Goal: Task Accomplishment & Management: Complete application form

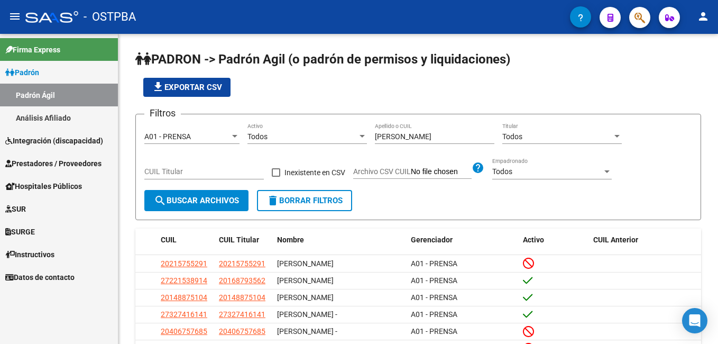
scroll to position [152, 0]
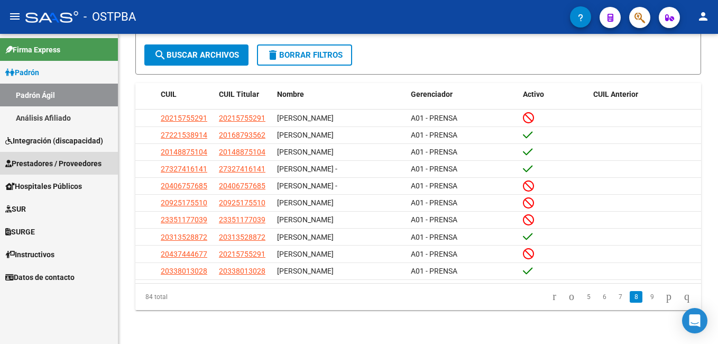
click at [50, 166] on span "Prestadores / Proveedores" at bounding box center [53, 164] width 96 height 12
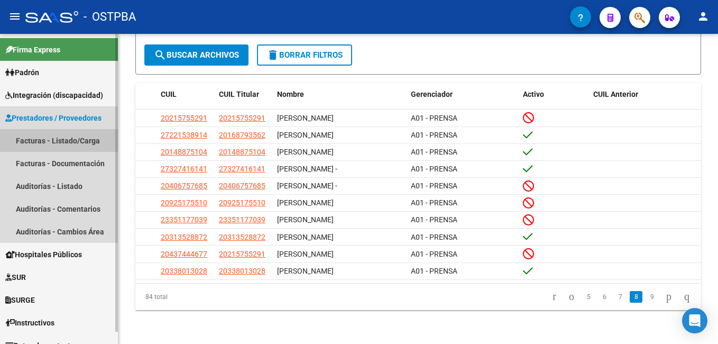
click at [38, 142] on link "Facturas - Listado/Carga" at bounding box center [59, 140] width 118 height 23
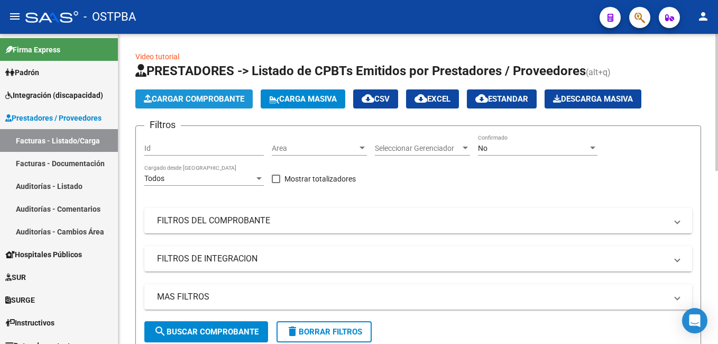
click at [213, 102] on span "Cargar Comprobante" at bounding box center [194, 99] width 100 height 10
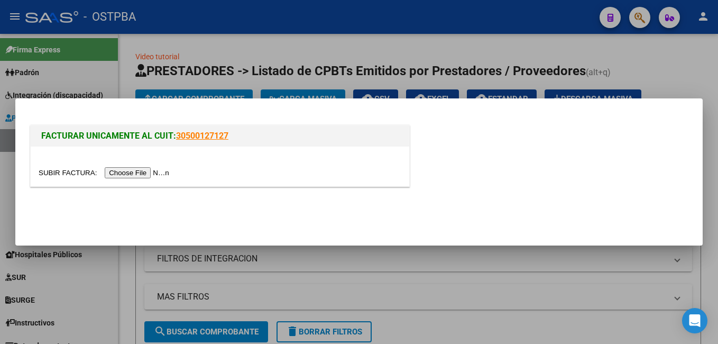
click at [141, 171] on input "file" at bounding box center [106, 172] width 134 height 11
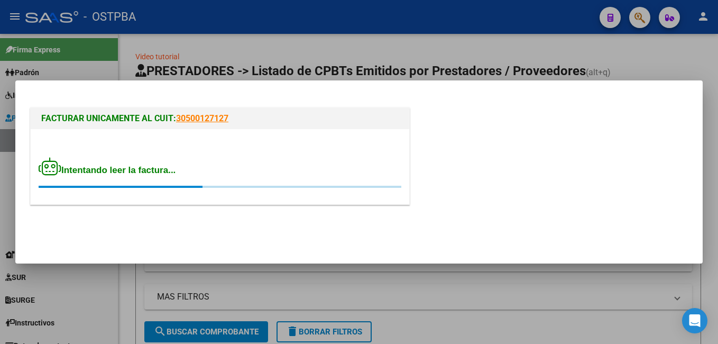
click at [126, 154] on div "Intentando leer la factura..." at bounding box center [220, 166] width 379 height 75
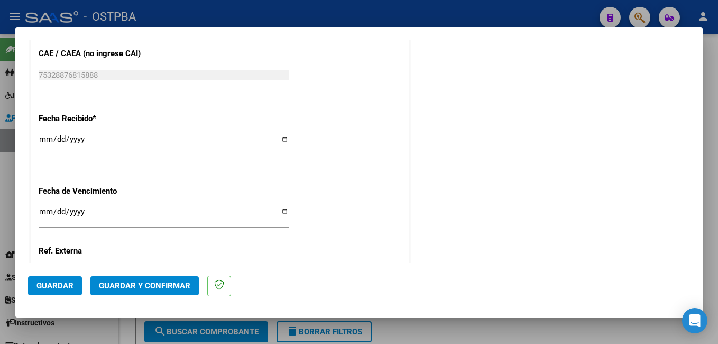
scroll to position [635, 0]
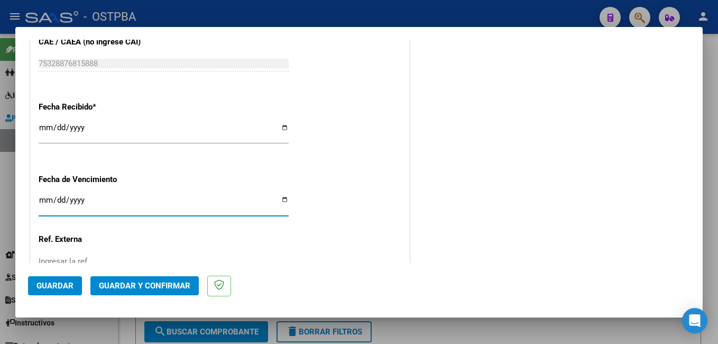
click at [279, 203] on input "Ingresar la fecha" at bounding box center [164, 204] width 250 height 17
type input "[DATE]"
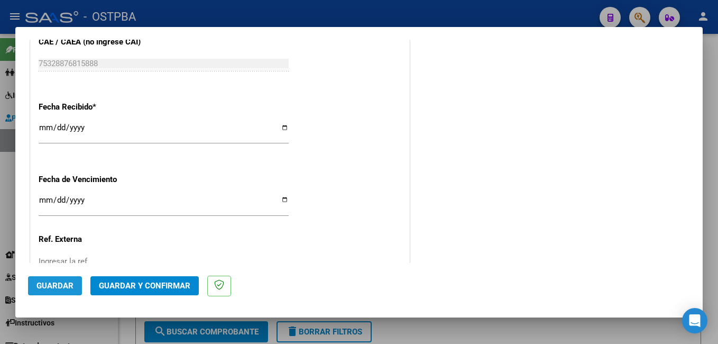
click at [59, 284] on span "Guardar" at bounding box center [54, 286] width 37 height 10
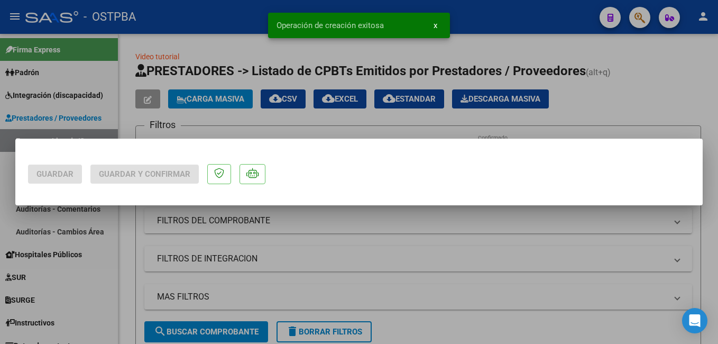
scroll to position [0, 0]
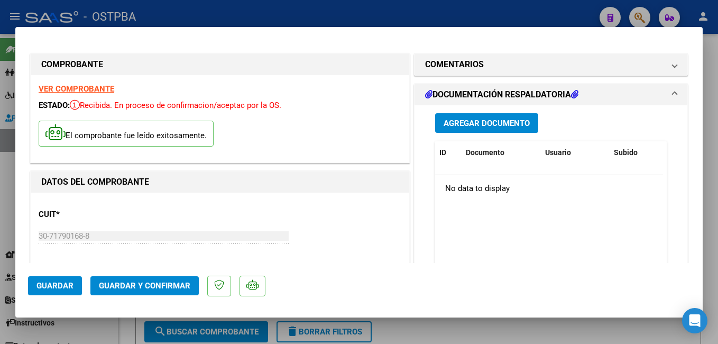
click at [481, 119] on span "Agregar Documento" at bounding box center [487, 123] width 86 height 10
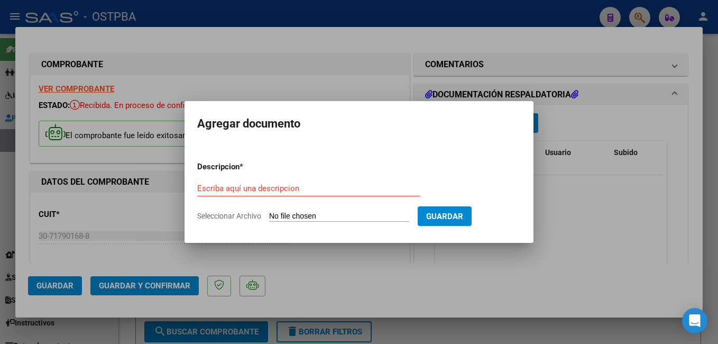
click at [240, 214] on span "Seleccionar Archivo" at bounding box center [229, 216] width 64 height 8
click at [269, 214] on input "Seleccionar Archivo" at bounding box center [339, 217] width 140 height 10
type input "C:\fakepath\Presup Aprob Grassi_20250617_0001.pdf"
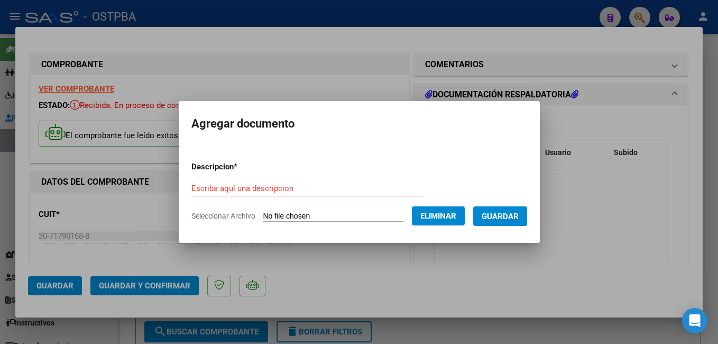
click at [303, 181] on div "Escriba aquí una descripcion" at bounding box center [307, 188] width 232 height 16
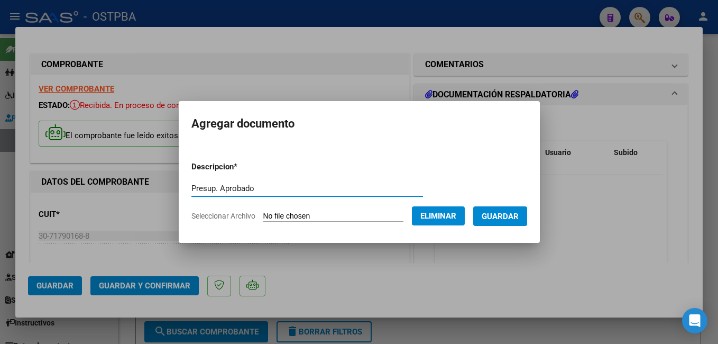
type input "Presup. Aprobado"
click at [519, 214] on span "Guardar" at bounding box center [500, 217] width 37 height 10
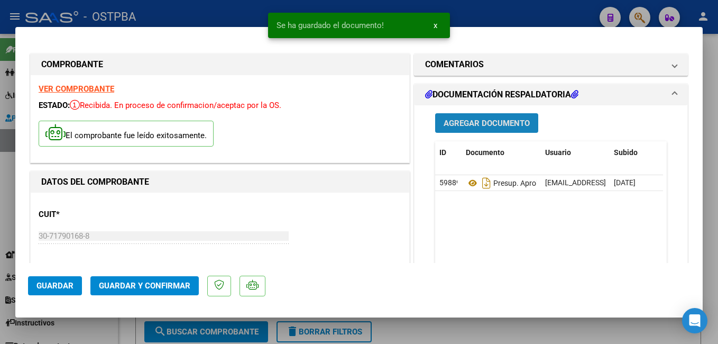
click at [489, 124] on span "Agregar Documento" at bounding box center [487, 123] width 86 height 10
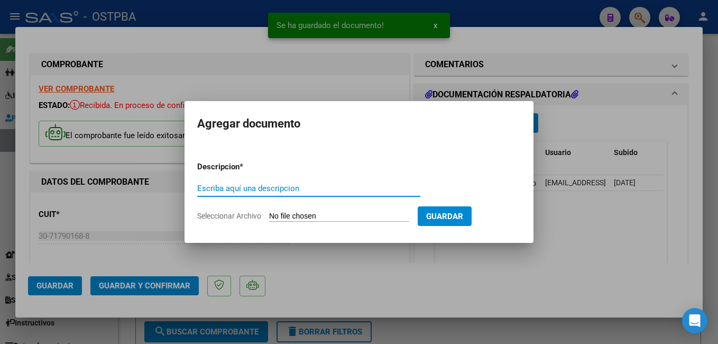
click at [246, 215] on span "Seleccionar Archivo" at bounding box center [229, 216] width 64 height 8
click at [269, 215] on input "Seleccionar Archivo" at bounding box center [339, 217] width 140 height 10
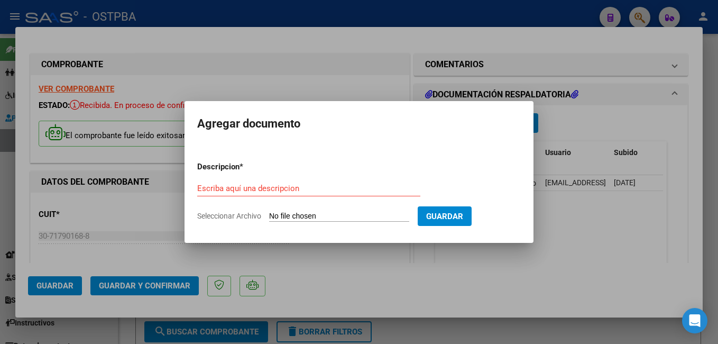
type input "C:\fakepath\RT [PERSON_NAME].pdf"
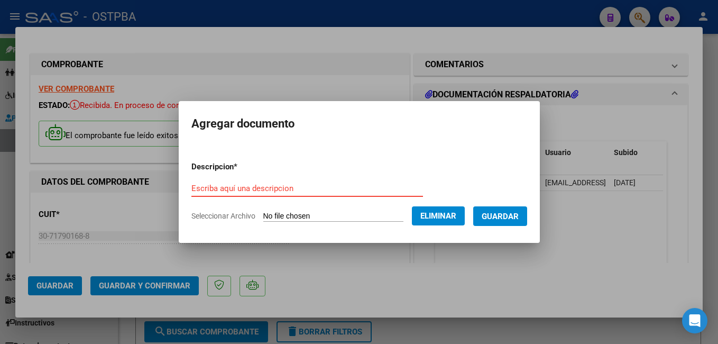
click at [290, 184] on input "Escriba aquí una descripcion" at bounding box center [307, 188] width 232 height 10
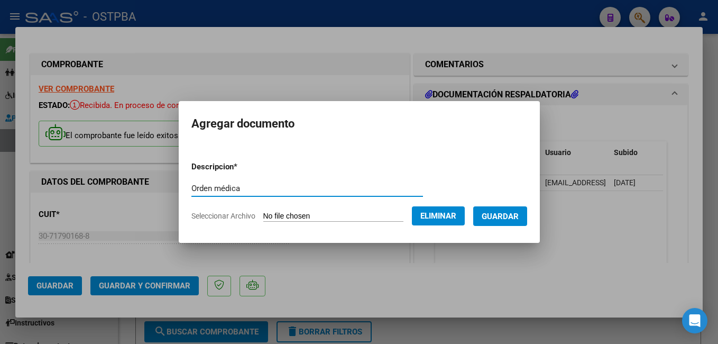
type input "Orden médica"
click at [518, 218] on span "Guardar" at bounding box center [500, 217] width 37 height 10
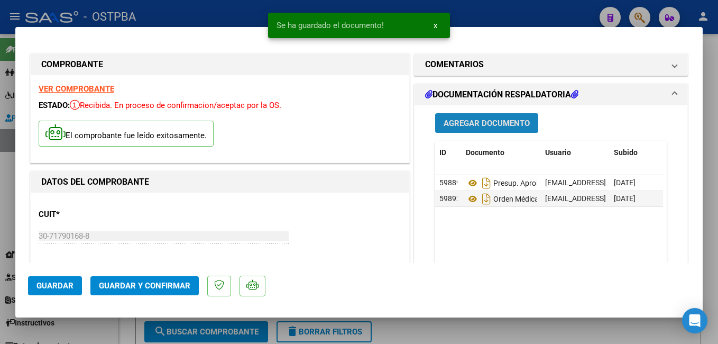
click at [494, 121] on span "Agregar Documento" at bounding box center [487, 123] width 86 height 10
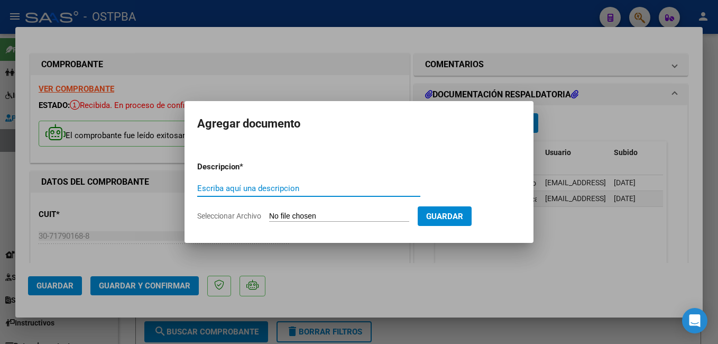
click at [218, 213] on span "Seleccionar Archivo" at bounding box center [229, 216] width 64 height 8
click at [269, 213] on input "Seleccionar Archivo" at bounding box center [339, 217] width 140 height 10
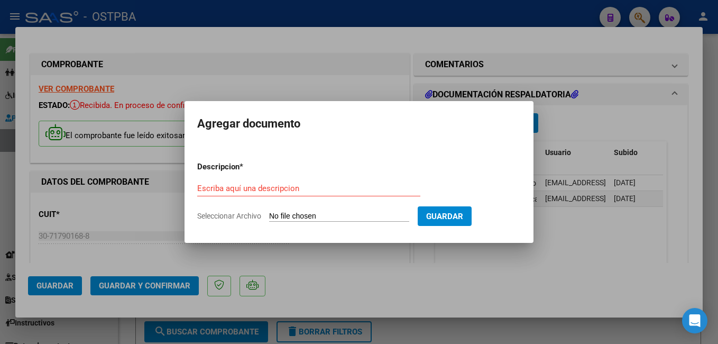
type input "C:\fakepath\Histop [PERSON_NAME].pdf"
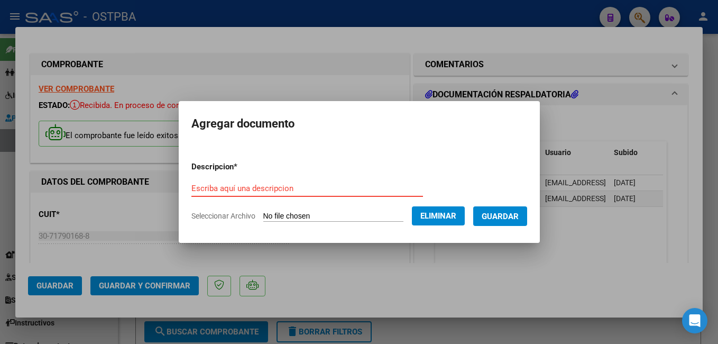
click at [294, 190] on input "Escriba aquí una descripcion" at bounding box center [307, 188] width 232 height 10
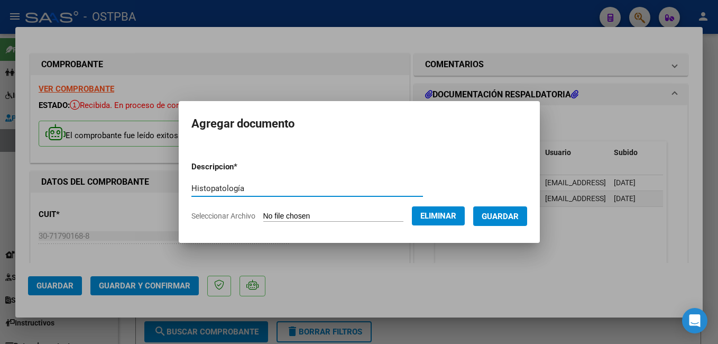
type input "Histopatología"
click at [507, 217] on span "Guardar" at bounding box center [500, 217] width 37 height 10
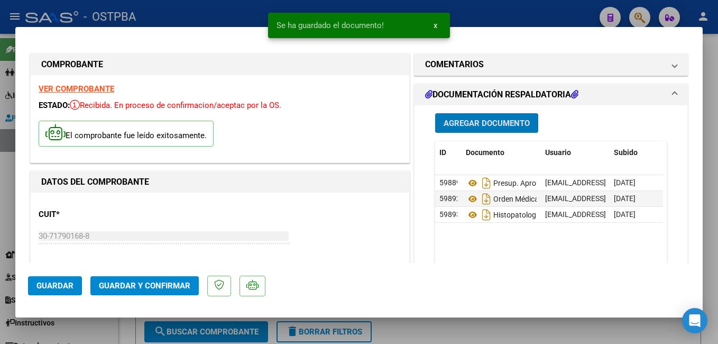
click at [507, 117] on button "Agregar Documento" at bounding box center [486, 123] width 103 height 20
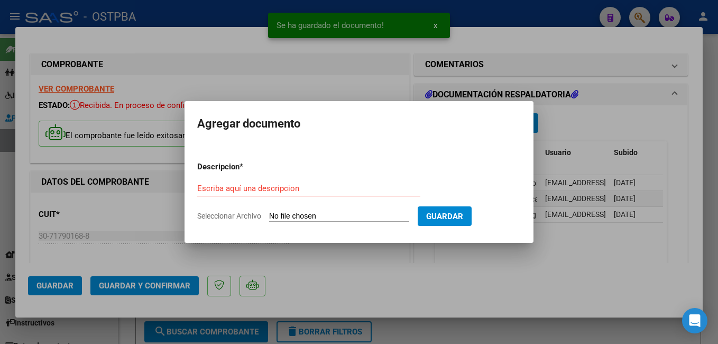
click at [225, 215] on span "Seleccionar Archivo" at bounding box center [229, 216] width 64 height 8
click at [269, 215] on input "Seleccionar Archivo" at bounding box center [339, 217] width 140 height 10
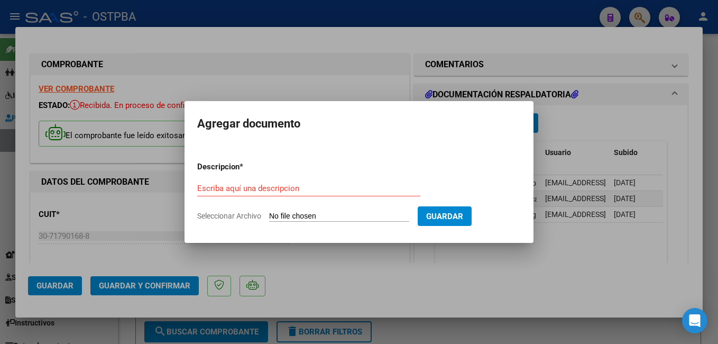
type input "C:\fakepath\Soporte [PERSON_NAME].pdf"
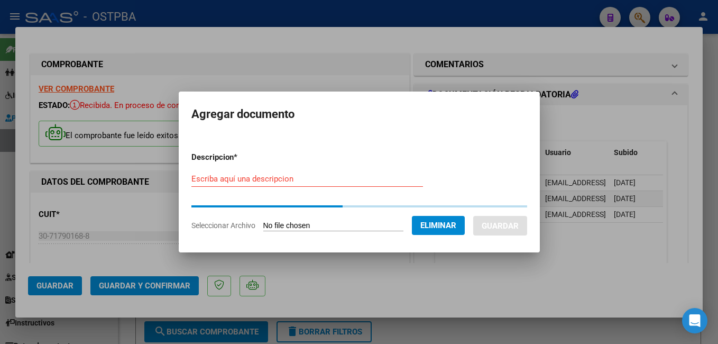
click at [290, 180] on input "Escriba aquí una descripcion" at bounding box center [307, 179] width 232 height 10
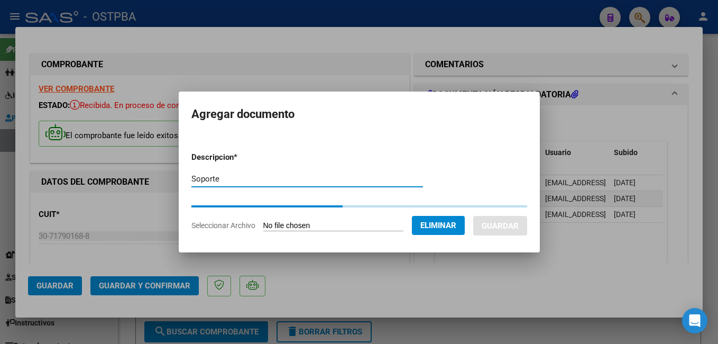
type input "Soporte"
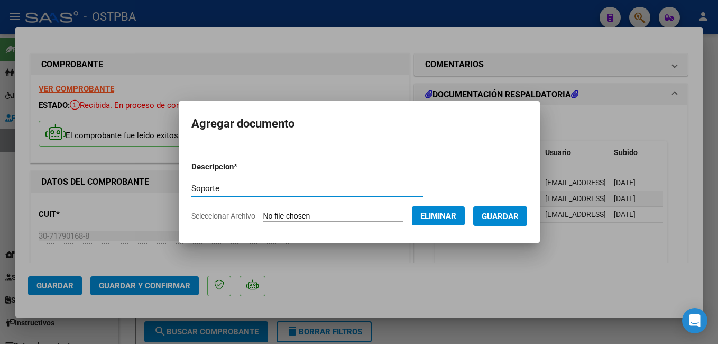
click at [508, 219] on span "Guardar" at bounding box center [500, 217] width 37 height 10
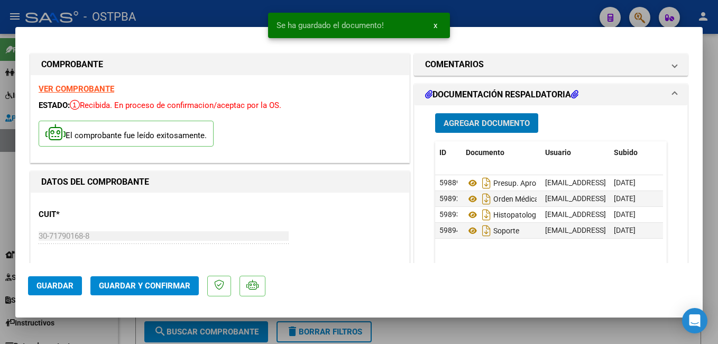
click at [486, 117] on button "Agregar Documento" at bounding box center [486, 123] width 103 height 20
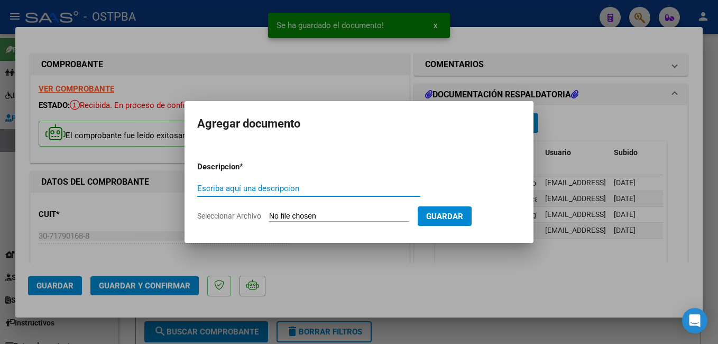
click at [254, 218] on span "Seleccionar Archivo" at bounding box center [229, 216] width 64 height 8
click at [269, 218] on input "Seleccionar Archivo" at bounding box center [339, 217] width 140 height 10
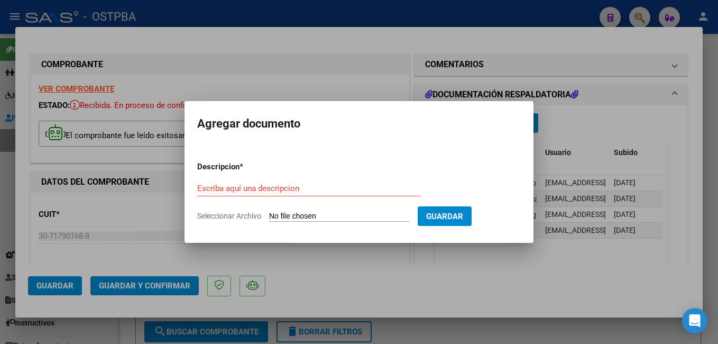
type input "C:\fakepath\Otros presup Grassi_20250811_0001.pdf"
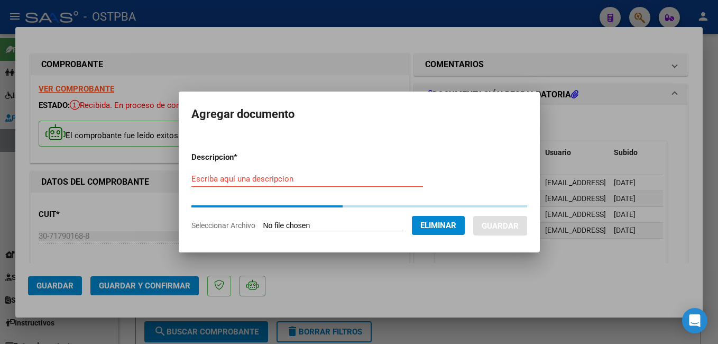
click at [306, 181] on input "Escriba aquí una descripcion" at bounding box center [307, 179] width 232 height 10
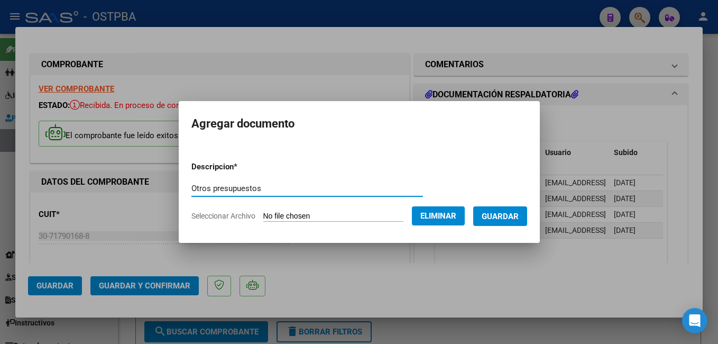
type input "Otros presupuestos"
click at [519, 210] on button "Guardar" at bounding box center [500, 216] width 54 height 20
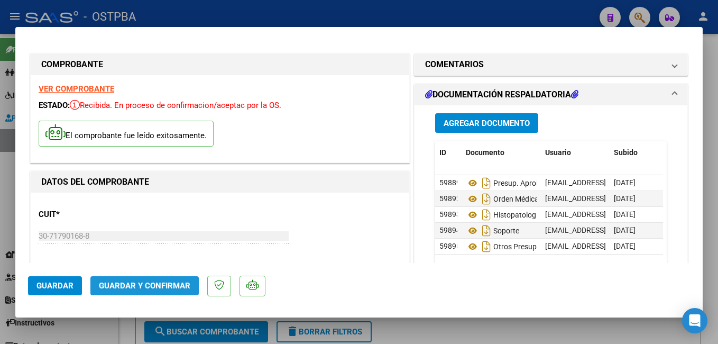
click at [183, 279] on button "Guardar y Confirmar" at bounding box center [144, 285] width 108 height 19
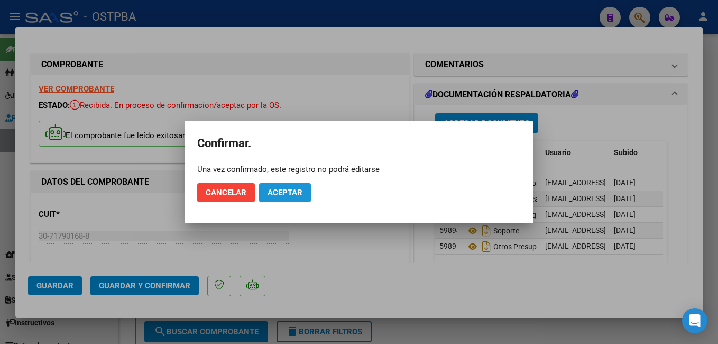
click at [280, 190] on span "Aceptar" at bounding box center [285, 193] width 35 height 10
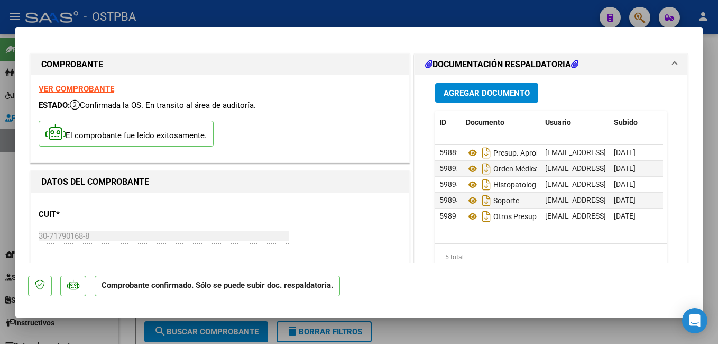
click at [274, 15] on div at bounding box center [359, 172] width 718 height 344
type input "$ 0,00"
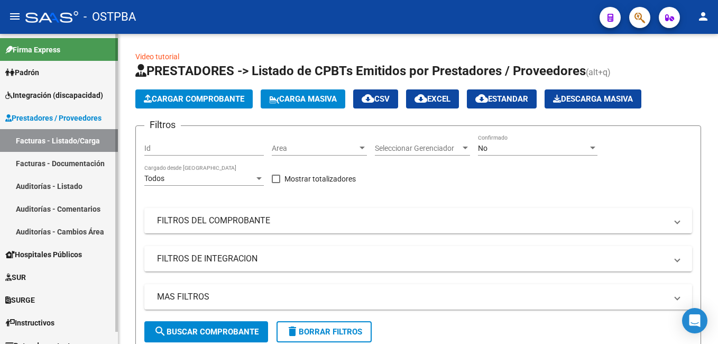
click at [22, 75] on span "Padrón" at bounding box center [22, 73] width 34 height 12
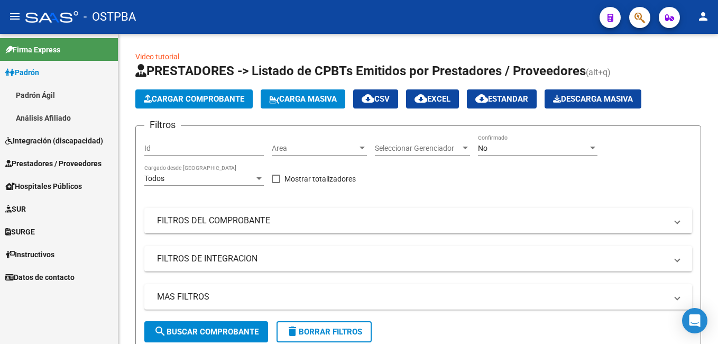
click at [36, 89] on link "Padrón Ágil" at bounding box center [59, 95] width 118 height 23
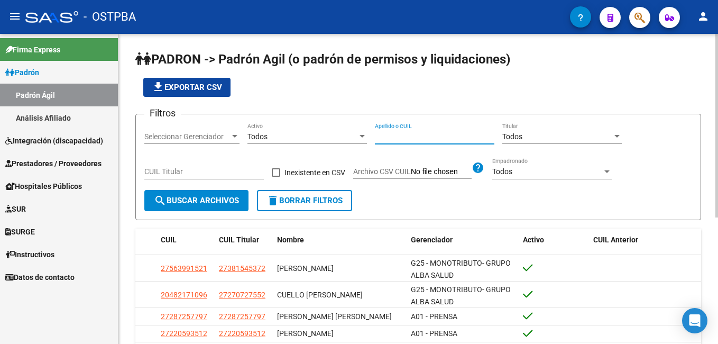
click at [417, 140] on input "Apellido o CUIL" at bounding box center [435, 136] width 120 height 9
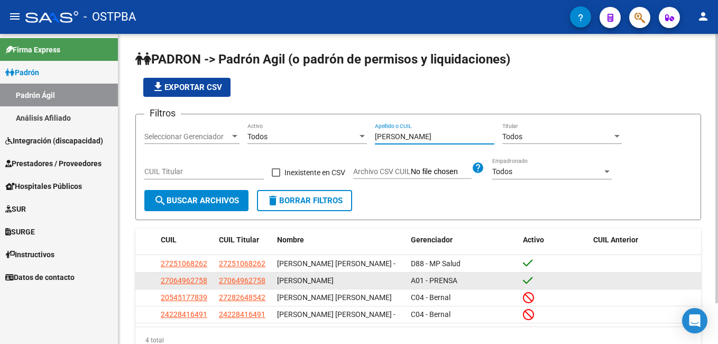
type input "[PERSON_NAME]"
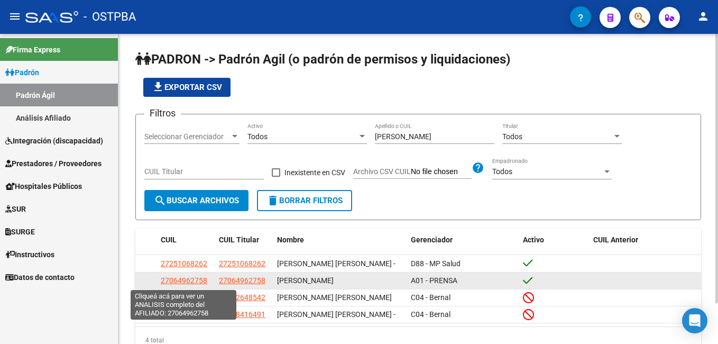
drag, startPoint x: 160, startPoint y: 283, endPoint x: 206, endPoint y: 282, distance: 45.5
click at [206, 282] on datatable-body-cell "27064962758" at bounding box center [186, 280] width 58 height 16
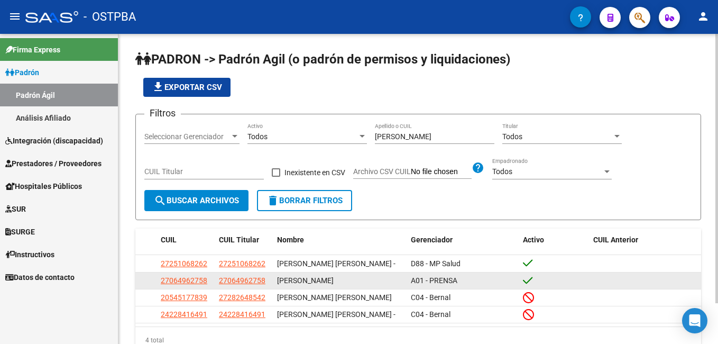
drag, startPoint x: 206, startPoint y: 282, endPoint x: 191, endPoint y: 281, distance: 14.9
copy span "27064962758"
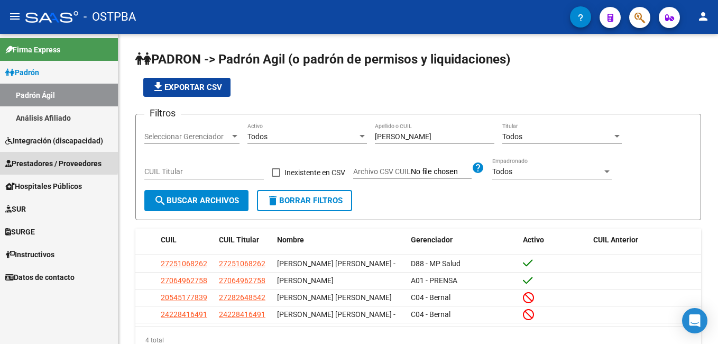
click at [38, 160] on span "Prestadores / Proveedores" at bounding box center [53, 164] width 96 height 12
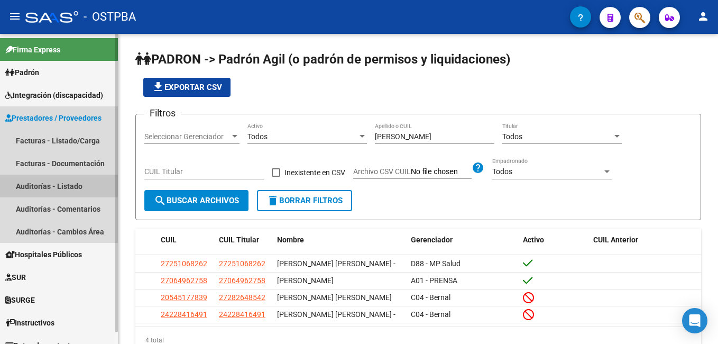
click at [27, 188] on link "Auditorías - Listado" at bounding box center [59, 185] width 118 height 23
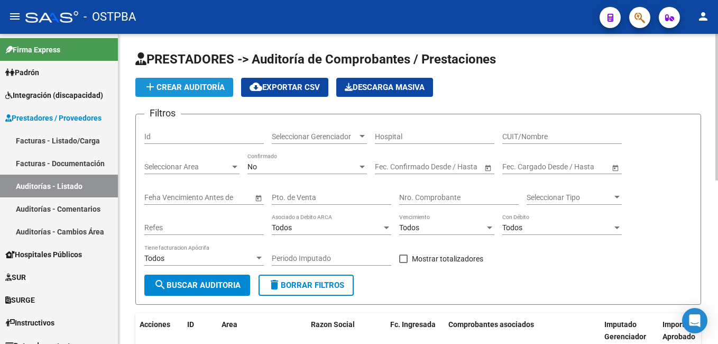
click at [191, 88] on span "add Crear Auditoría" at bounding box center [184, 87] width 81 height 10
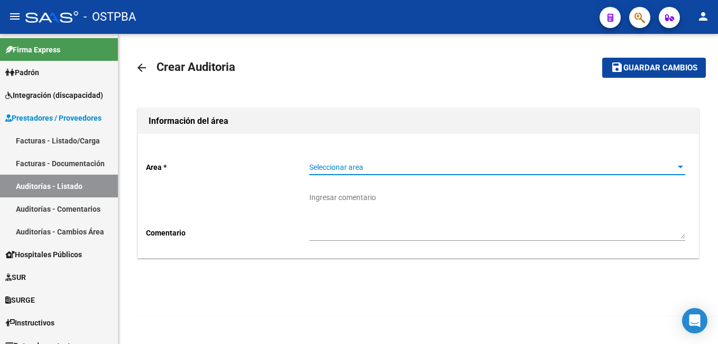
click at [680, 167] on div at bounding box center [680, 167] width 5 height 3
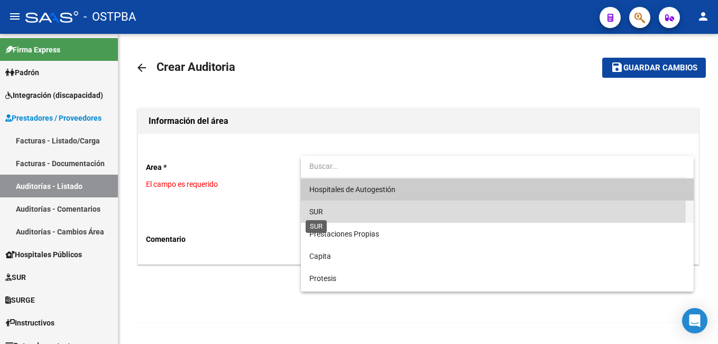
click at [316, 210] on span "SUR" at bounding box center [316, 211] width 14 height 8
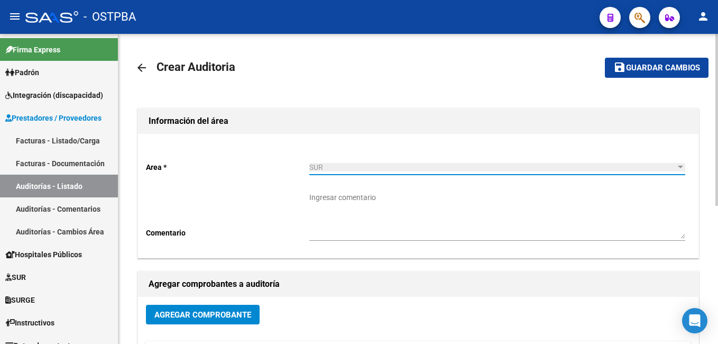
scroll to position [106, 0]
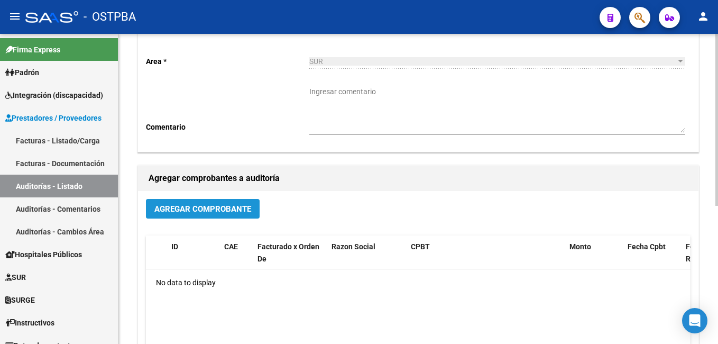
click at [195, 206] on span "Agregar Comprobante" at bounding box center [202, 209] width 97 height 10
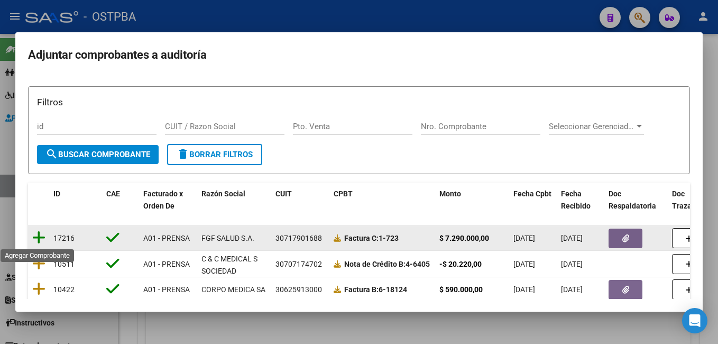
click at [35, 239] on icon at bounding box center [38, 237] width 13 height 15
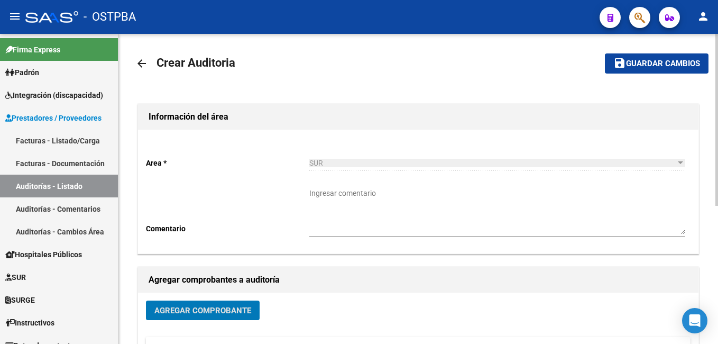
scroll to position [0, 0]
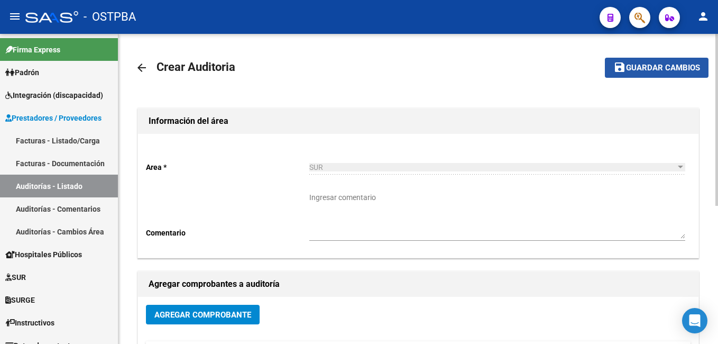
click at [672, 69] on span "Guardar cambios" at bounding box center [663, 68] width 74 height 10
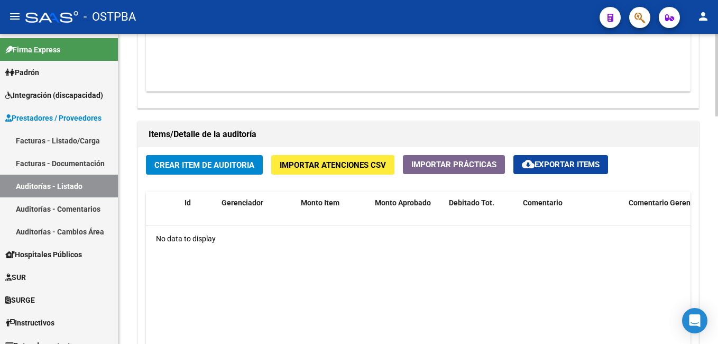
scroll to position [687, 0]
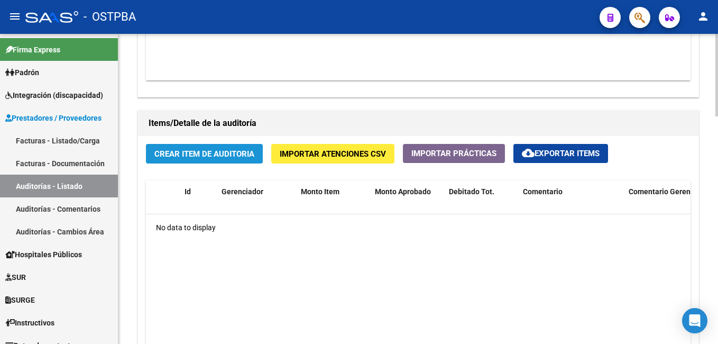
click at [201, 152] on span "Crear Item de Auditoria" at bounding box center [204, 154] width 100 height 10
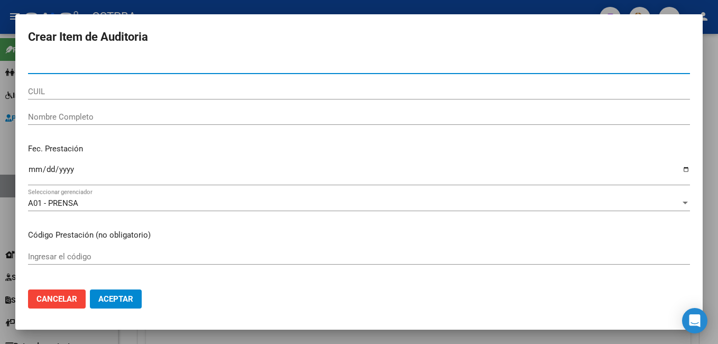
click at [91, 91] on input "CUIL" at bounding box center [359, 92] width 662 height 10
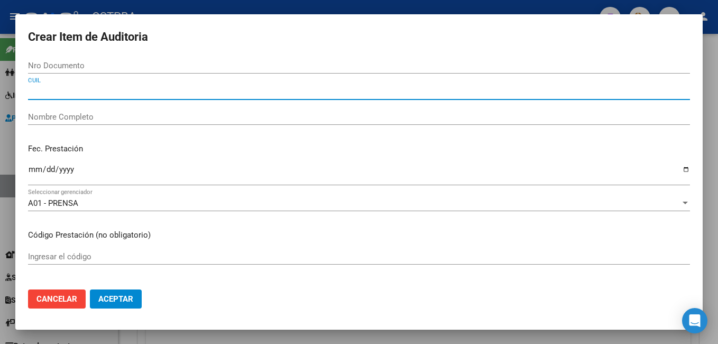
paste input "27064962758"
type input "27064962758"
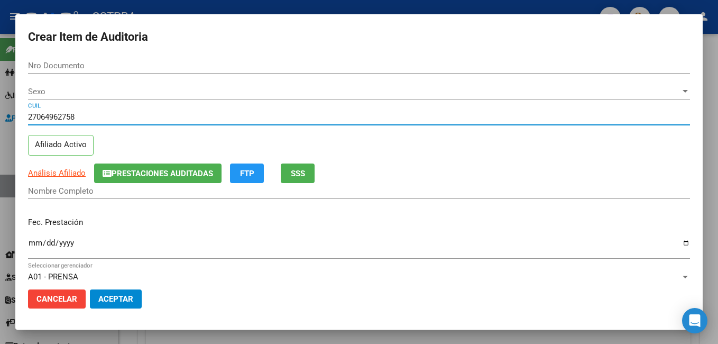
type input "06496275"
type input "[PERSON_NAME]"
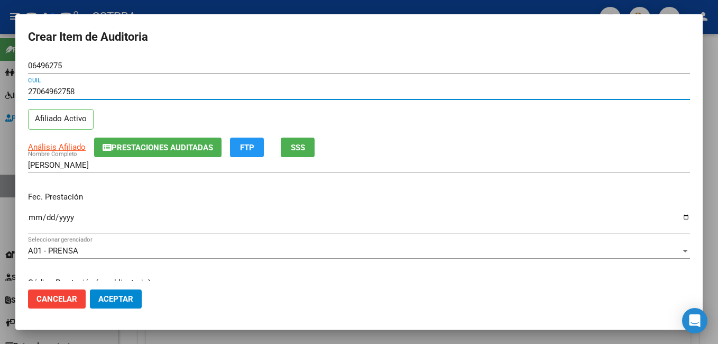
type input "27064962758"
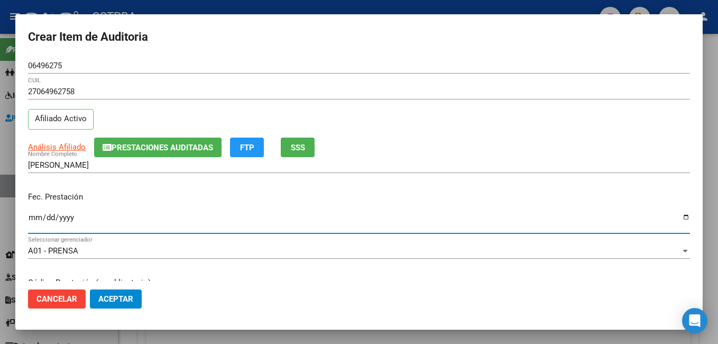
click at [680, 217] on input "Ingresar la fecha" at bounding box center [359, 221] width 662 height 17
click at [675, 216] on input "Ingresar la fecha" at bounding box center [359, 221] width 662 height 17
type input "[DATE]"
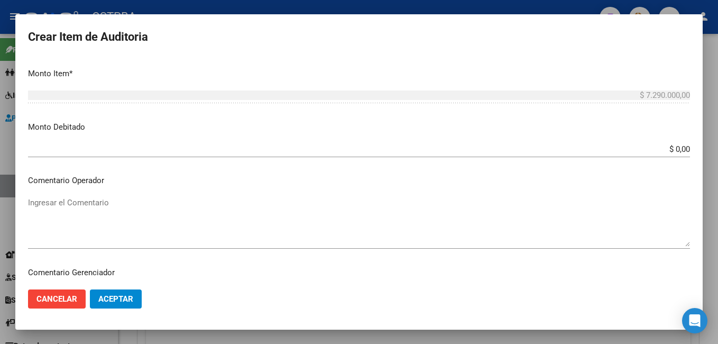
scroll to position [370, 0]
click at [86, 195] on div "Ingresar el Comentario" at bounding box center [359, 221] width 662 height 54
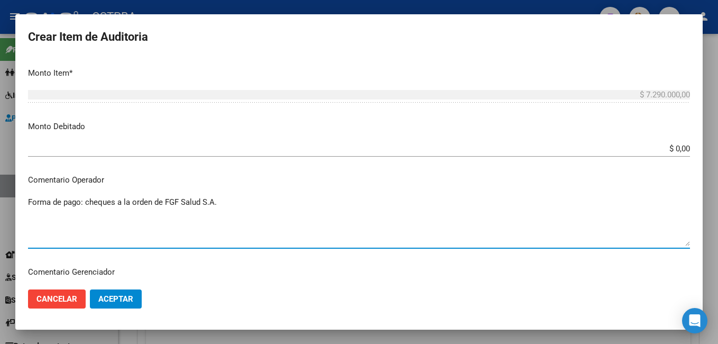
type textarea "Forma de pago: cheques a la orden de FGF Salud S.A."
click at [123, 298] on span "Aceptar" at bounding box center [115, 299] width 35 height 10
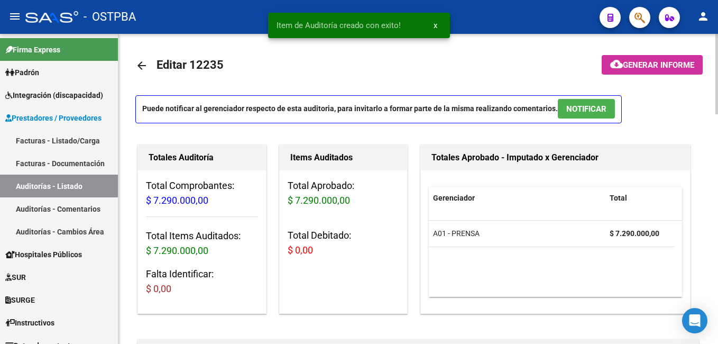
scroll to position [0, 0]
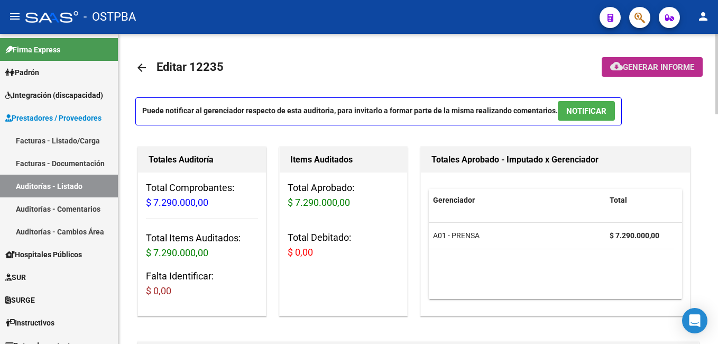
click at [664, 69] on span "Generar informe" at bounding box center [658, 67] width 71 height 10
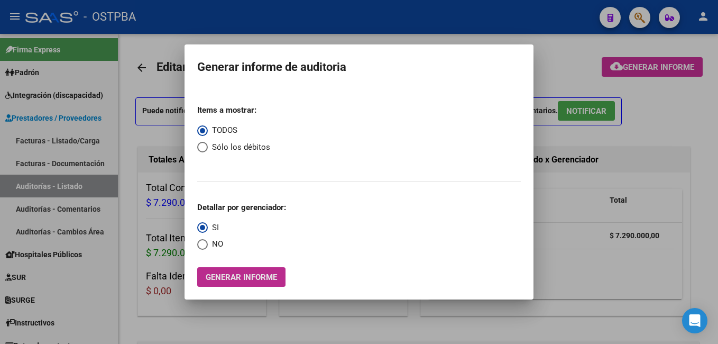
click at [251, 273] on span "Generar informe" at bounding box center [241, 277] width 71 height 10
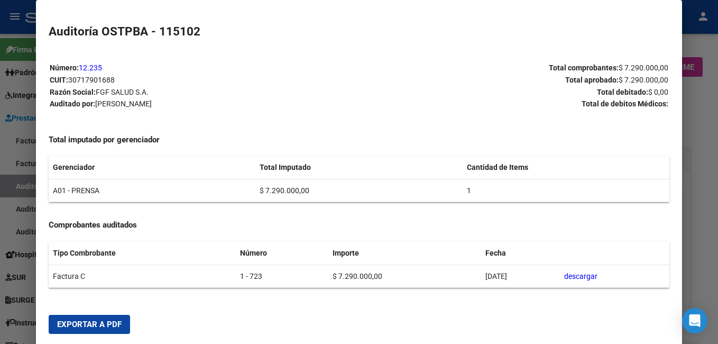
click at [101, 322] on span "Exportar a PDF" at bounding box center [89, 324] width 65 height 10
click at [706, 133] on div at bounding box center [359, 172] width 718 height 344
